Goal: Task Accomplishment & Management: Manage account settings

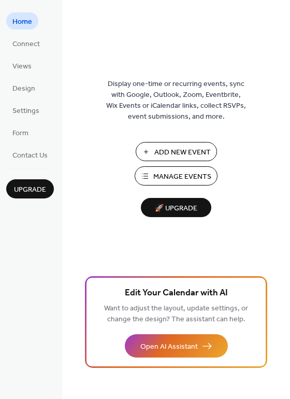
click at [26, 21] on span "Home" at bounding box center [22, 22] width 20 height 11
click at [24, 40] on span "Connect" at bounding box center [25, 44] width 27 height 11
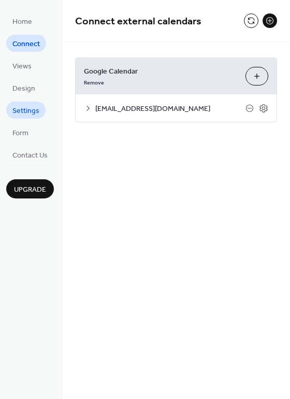
click at [19, 106] on span "Settings" at bounding box center [25, 111] width 27 height 11
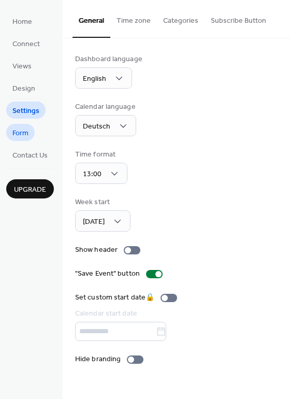
click at [21, 128] on span "Form" at bounding box center [20, 133] width 16 height 11
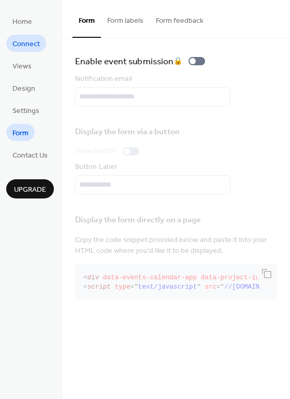
click at [25, 47] on span "Connect" at bounding box center [25, 44] width 27 height 11
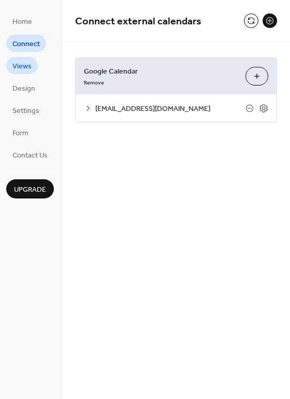
click at [21, 67] on span "Views" at bounding box center [21, 66] width 19 height 11
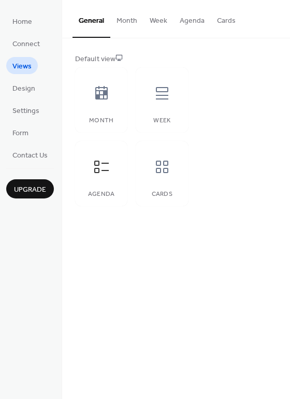
click at [195, 23] on button "Agenda" at bounding box center [192, 18] width 37 height 37
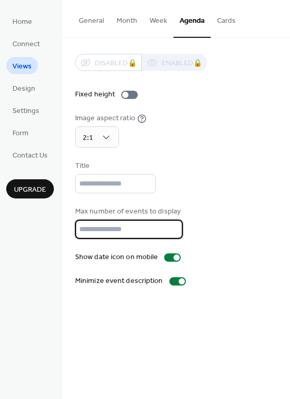
click at [170, 227] on input "*" at bounding box center [129, 229] width 108 height 19
type input "**"
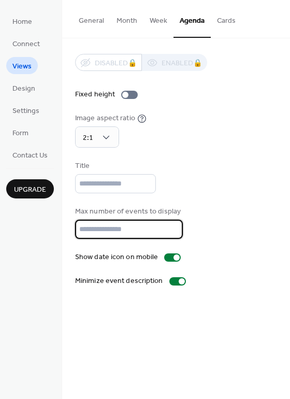
click at [170, 227] on input "**" at bounding box center [129, 229] width 108 height 19
click at [226, 21] on button "Cards" at bounding box center [226, 18] width 31 height 37
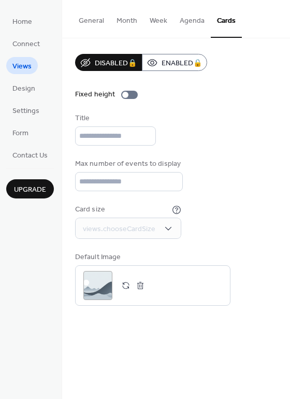
click at [97, 21] on button "General" at bounding box center [92, 18] width 38 height 37
